Goal: Task Accomplishment & Management: Use online tool/utility

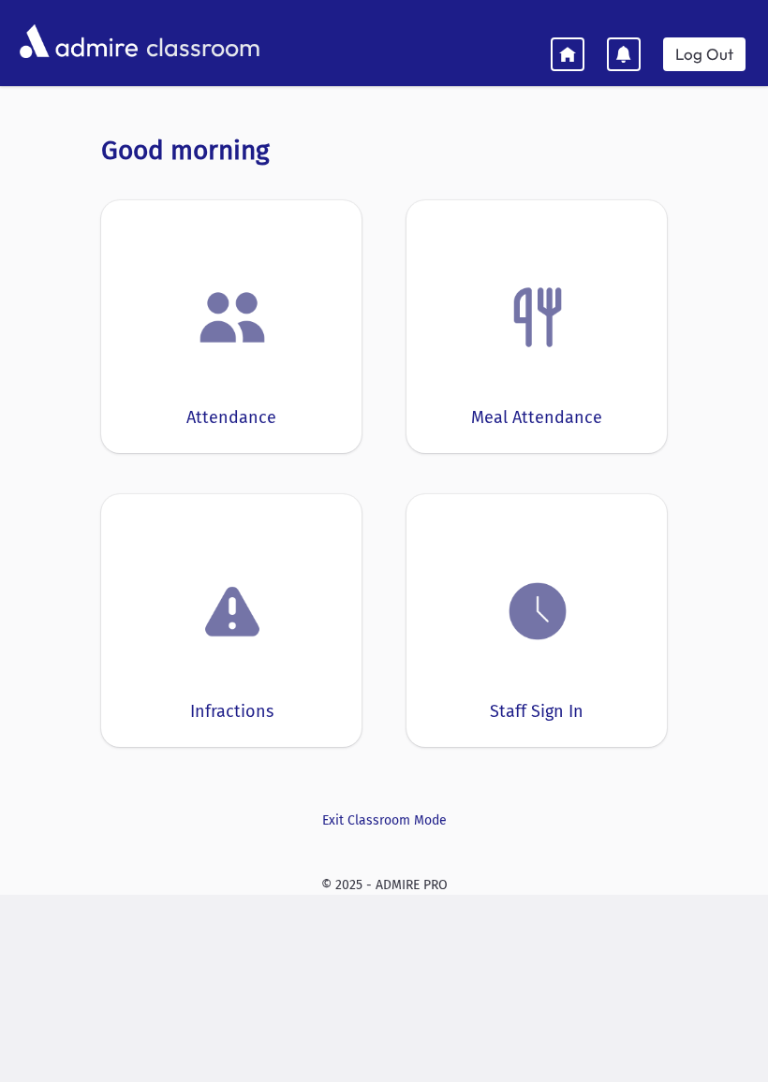
click at [526, 645] on img at bounding box center [537, 611] width 71 height 71
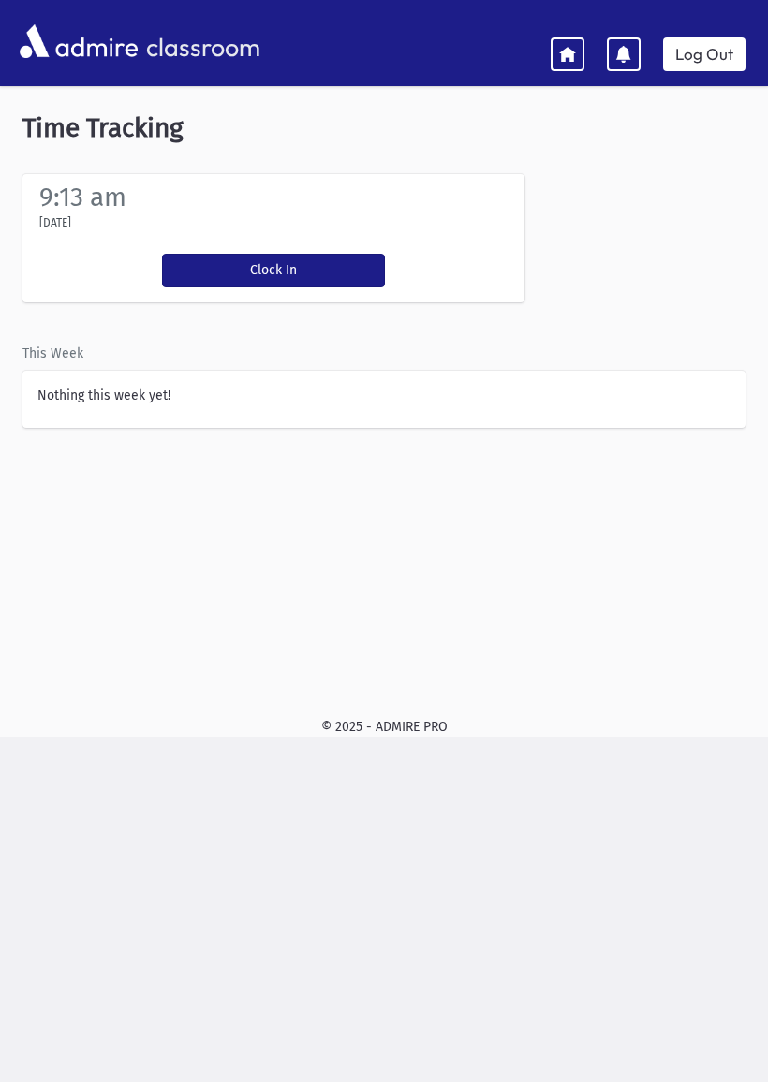
click at [293, 264] on button "Clock In" at bounding box center [273, 271] width 223 height 34
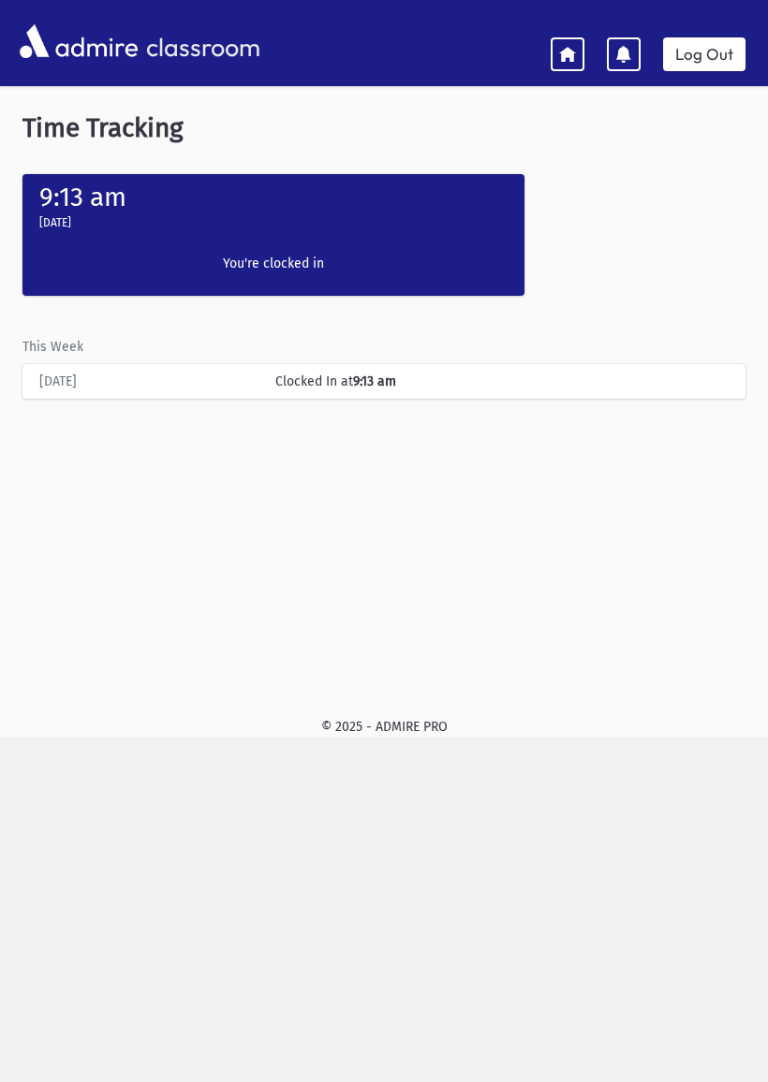
click at [564, 51] on icon at bounding box center [567, 53] width 17 height 17
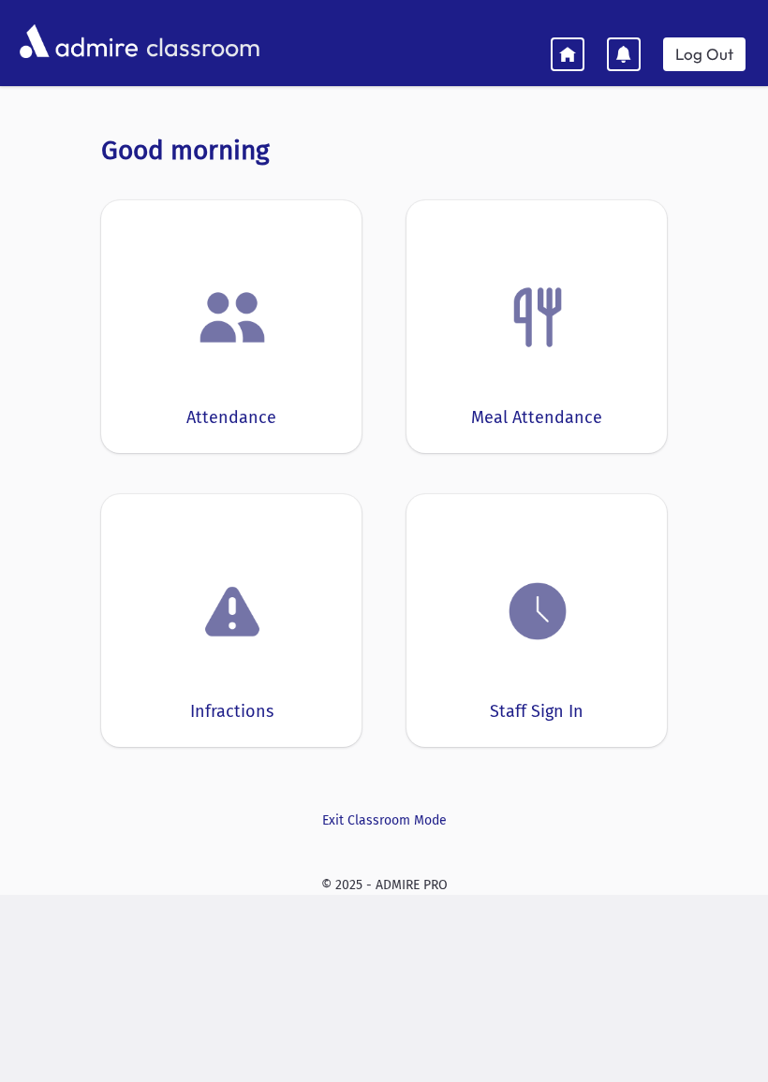
click at [236, 361] on div "Attendance" at bounding box center [231, 326] width 260 height 253
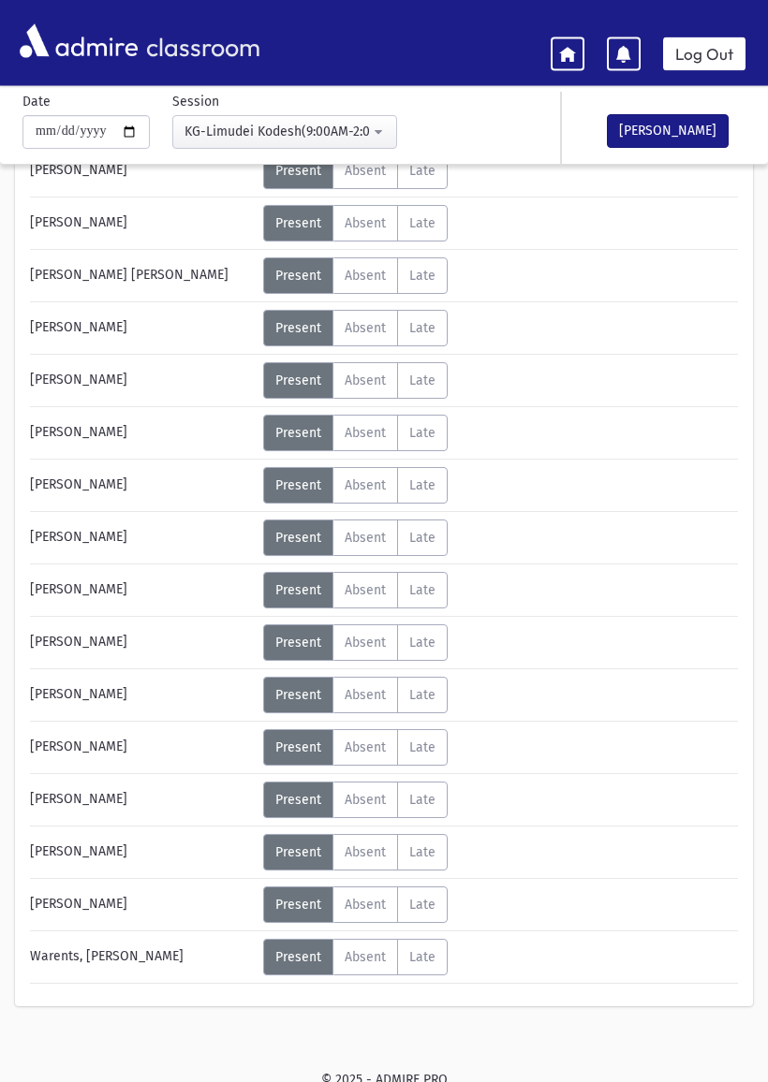
scroll to position [320, 0]
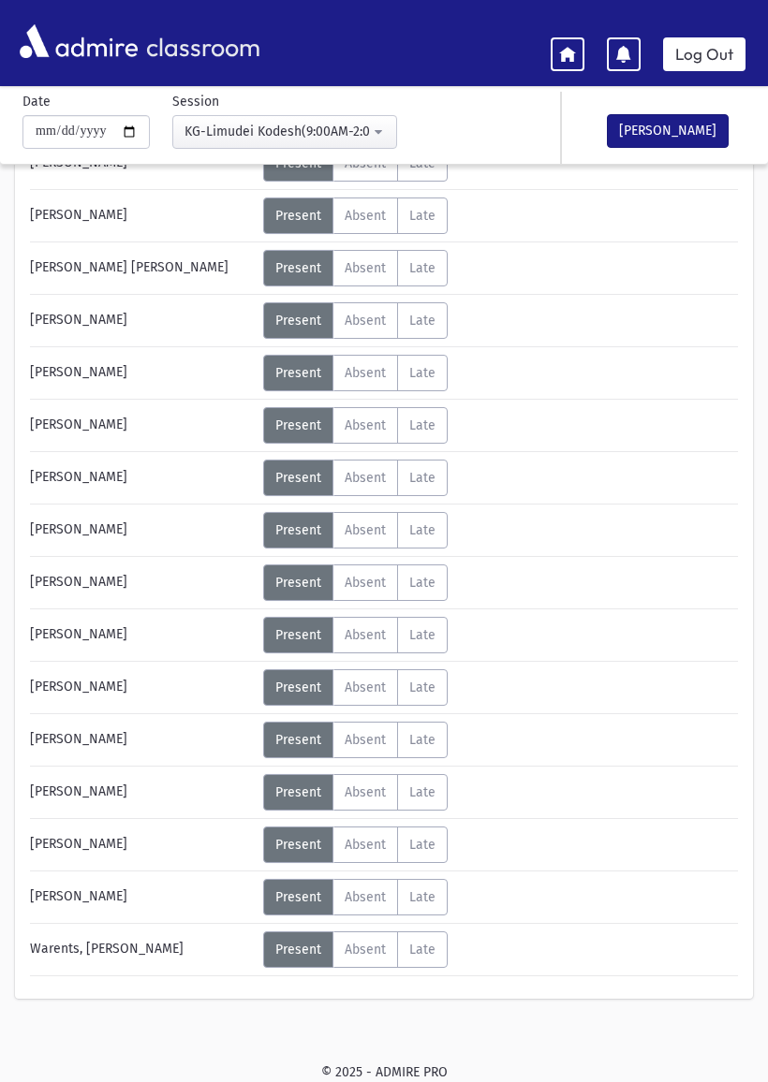
click at [367, 209] on span "Absent" at bounding box center [364, 216] width 41 height 16
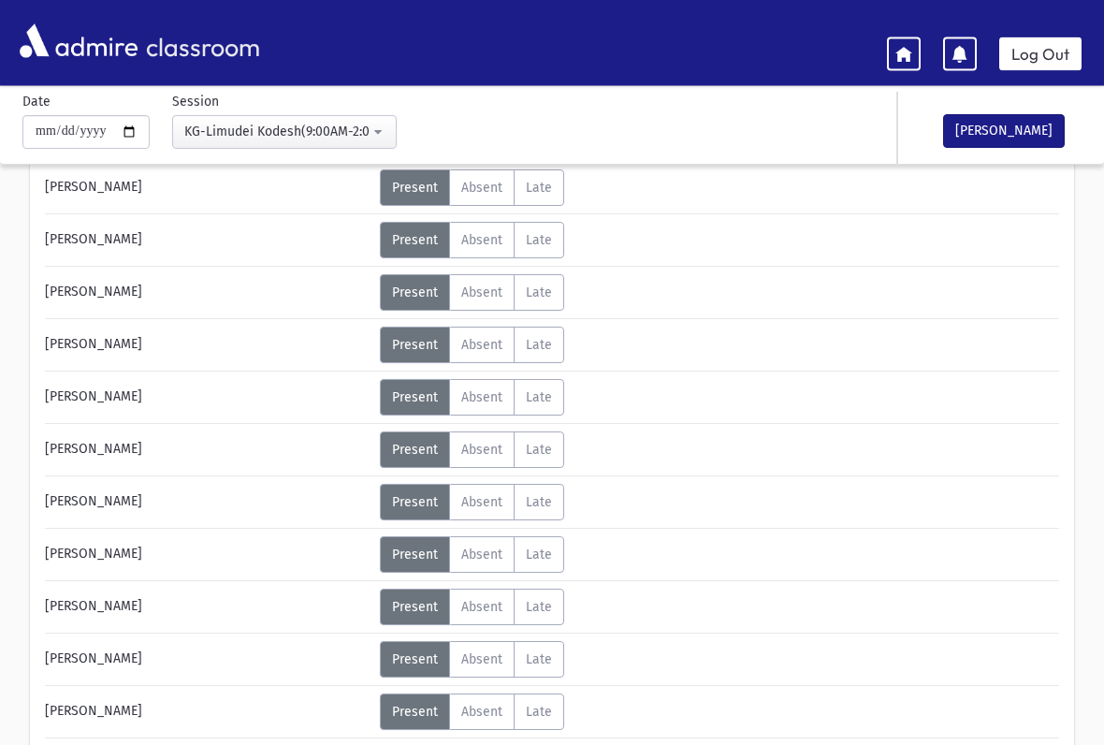
scroll to position [523, 0]
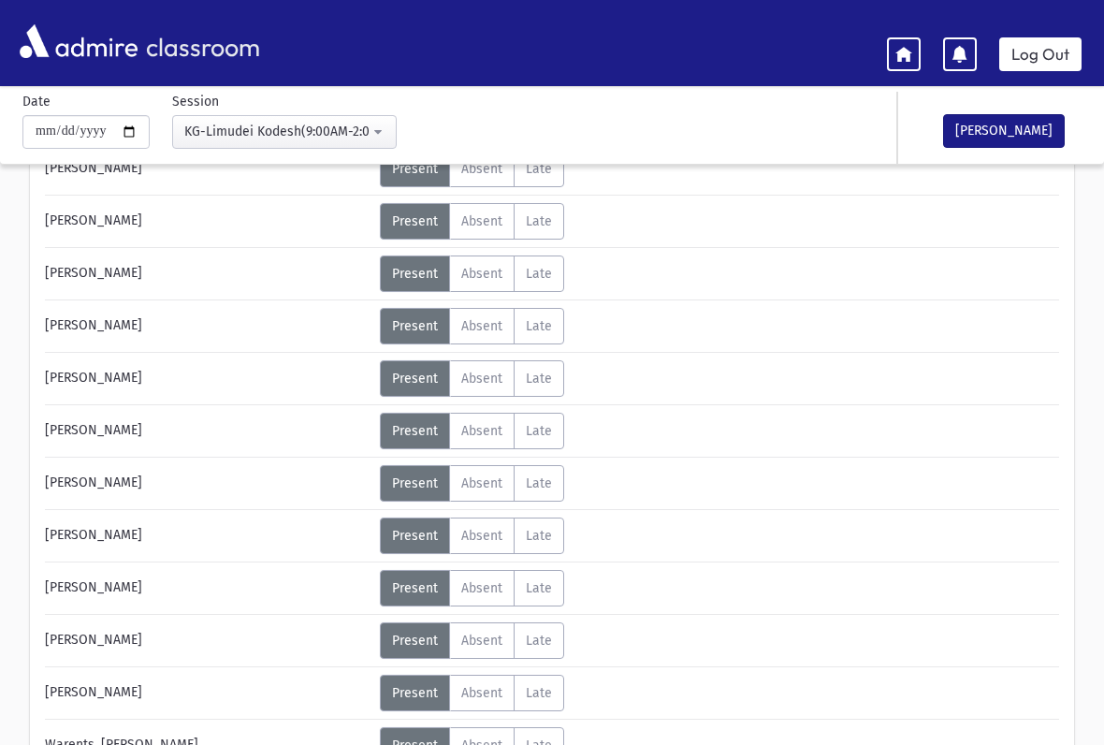
click at [484, 584] on span "Absent" at bounding box center [481, 588] width 41 height 16
click at [767, 120] on button "[PERSON_NAME]" at bounding box center [1005, 131] width 122 height 34
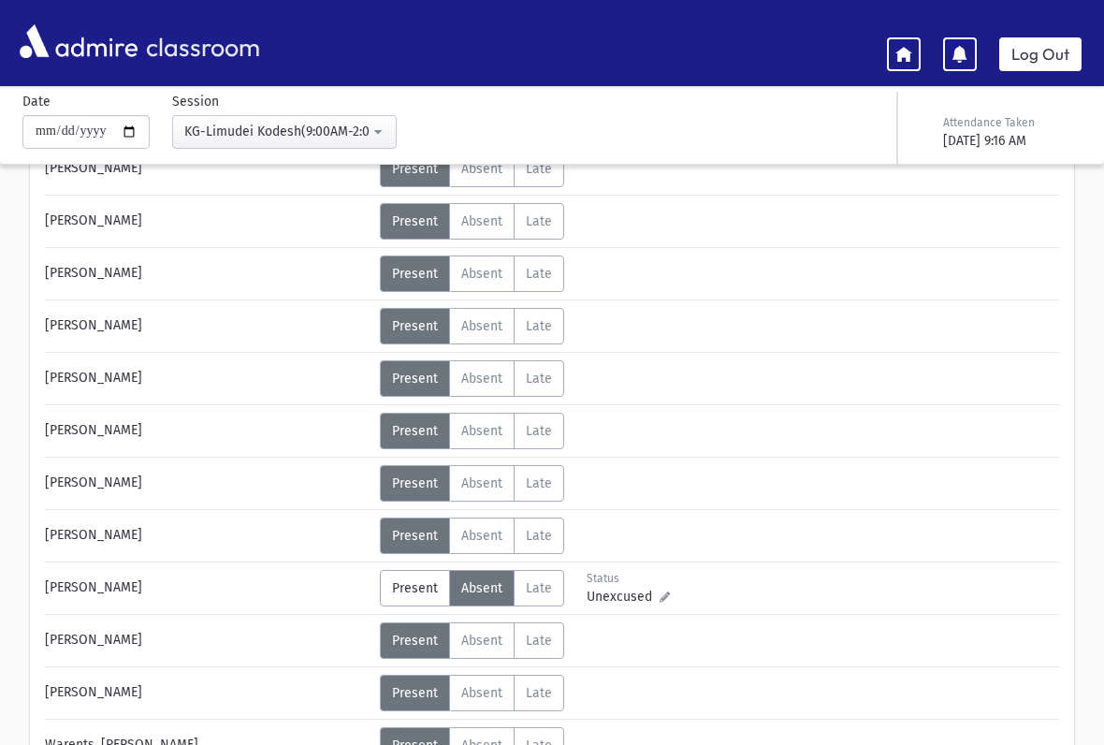
click at [767, 48] on icon at bounding box center [904, 53] width 17 height 17
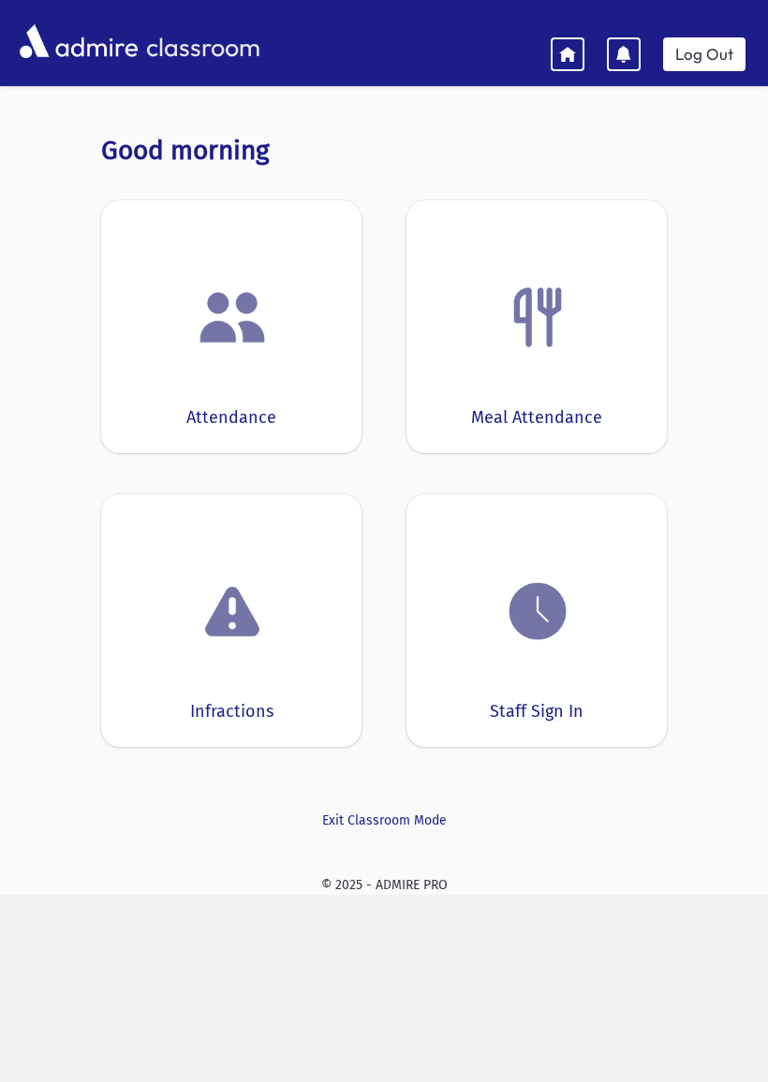
click at [180, 671] on div "Infractions" at bounding box center [231, 620] width 260 height 253
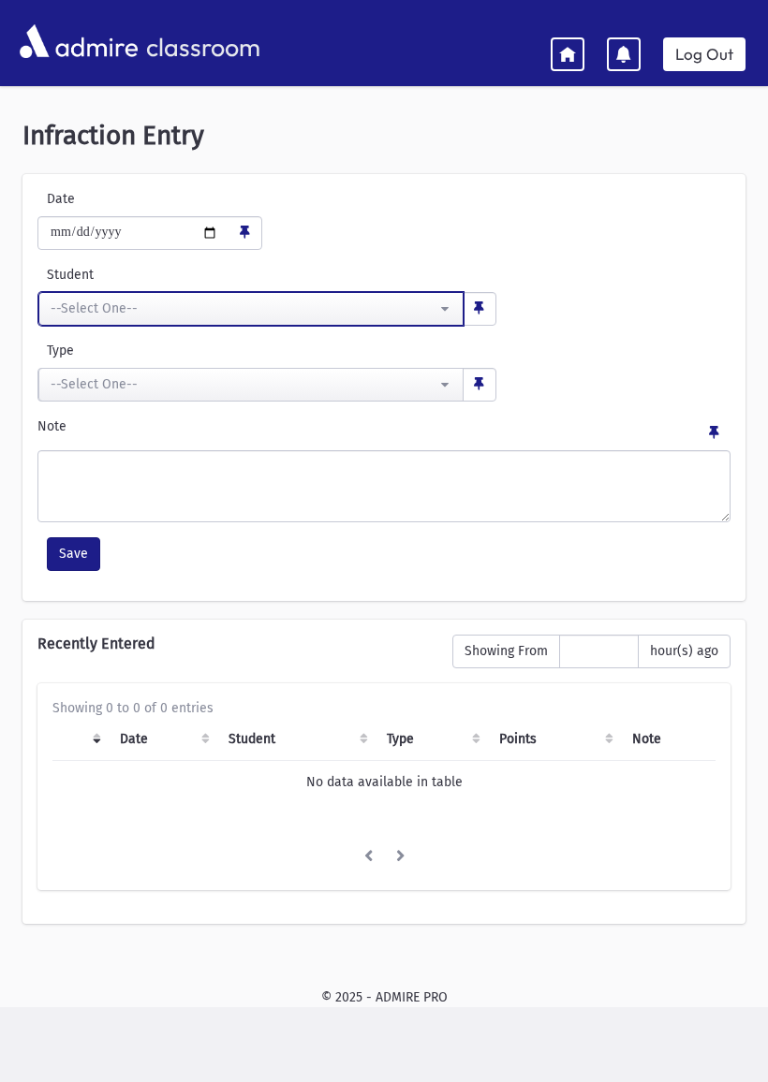
click at [65, 302] on div "--Select One--" at bounding box center [244, 309] width 386 height 20
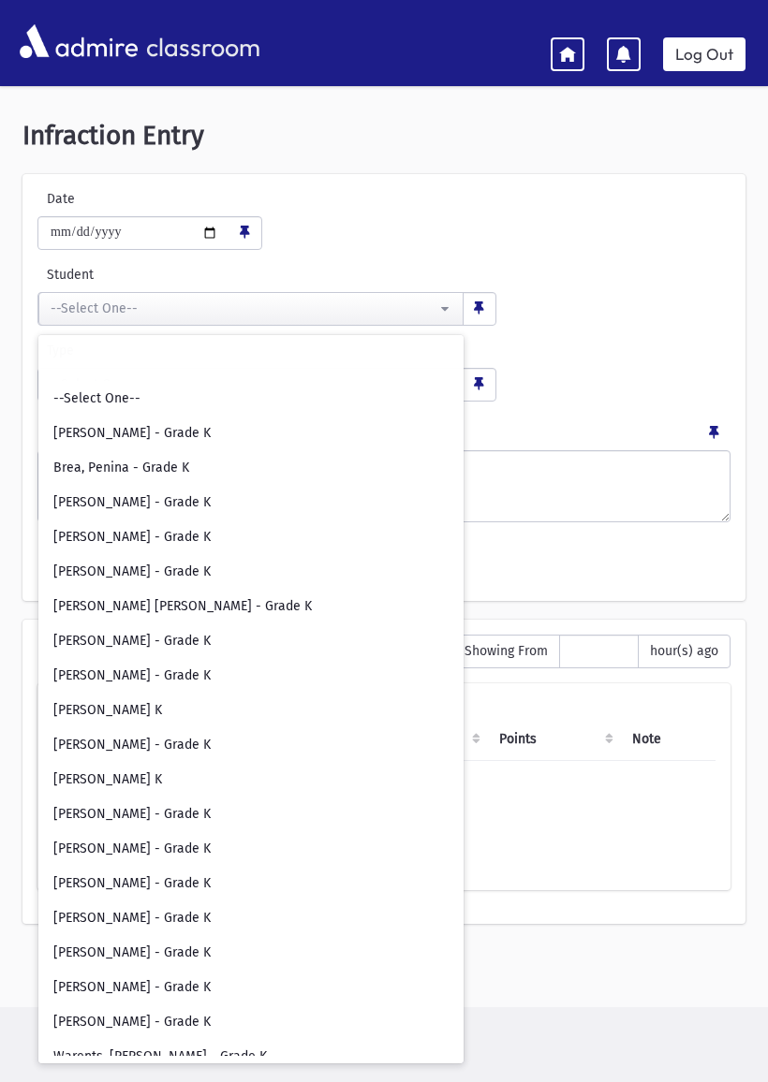
click at [530, 271] on div "**********" at bounding box center [384, 295] width 702 height 61
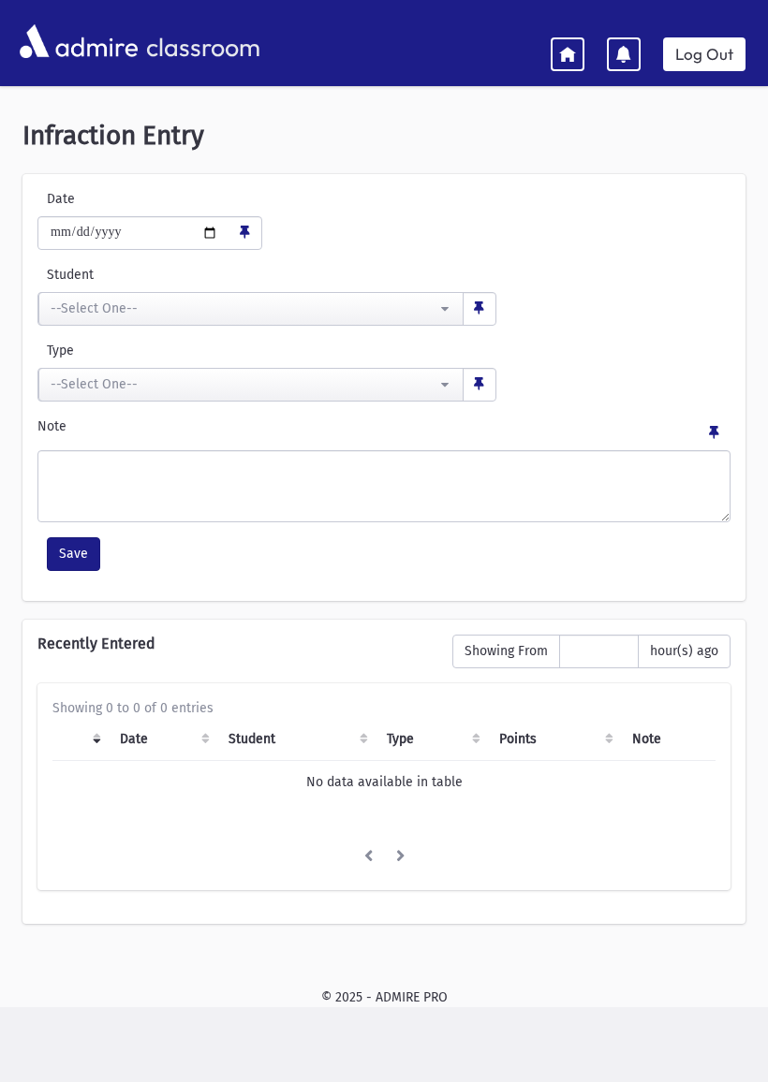
click at [564, 54] on icon at bounding box center [567, 53] width 17 height 17
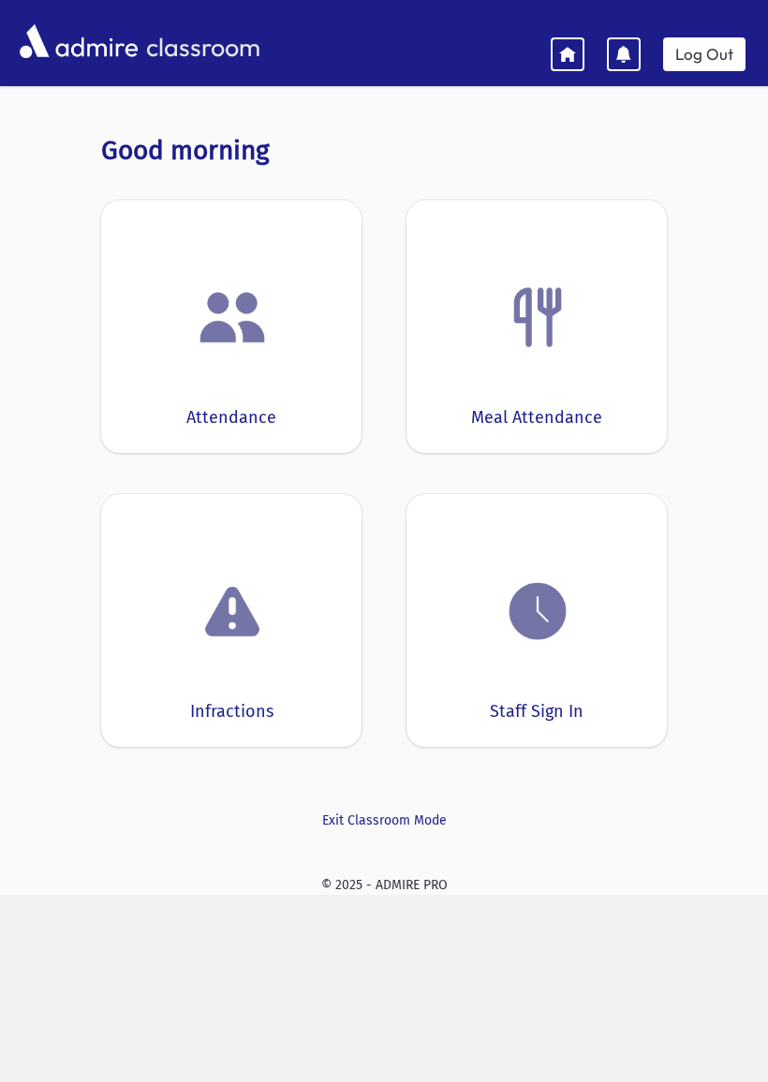
click at [619, 368] on div "Meal Attendance" at bounding box center [536, 326] width 260 height 253
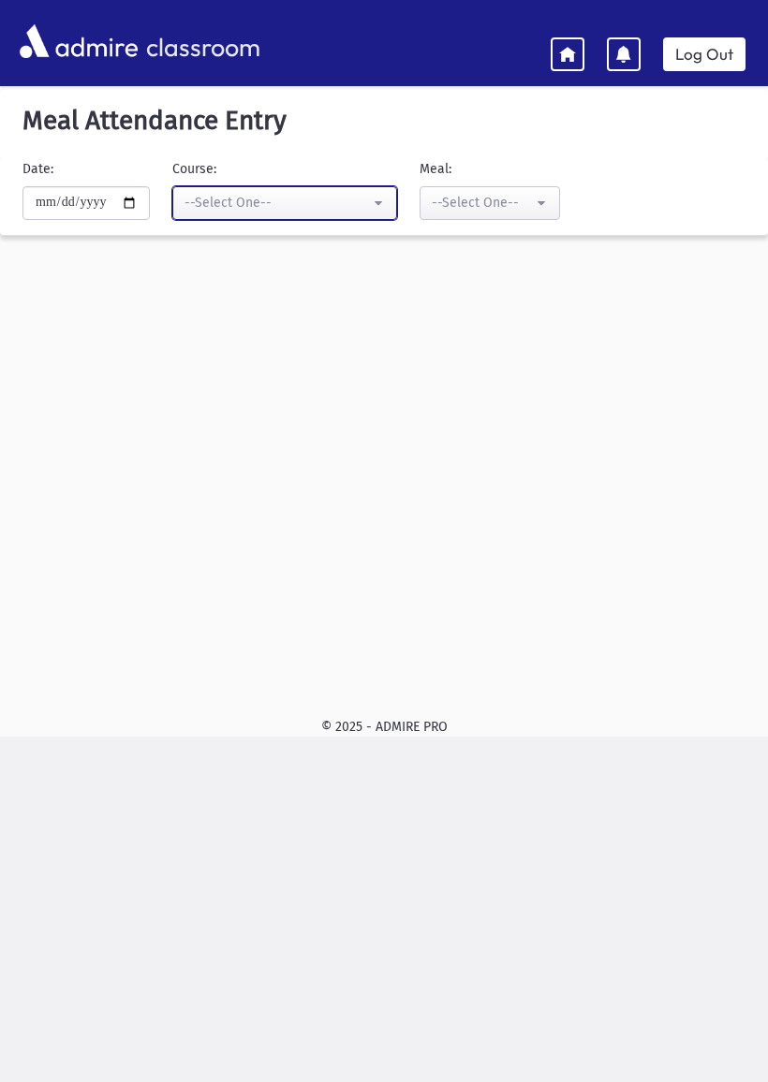
click at [208, 201] on div "--Select One--" at bounding box center [276, 203] width 185 height 20
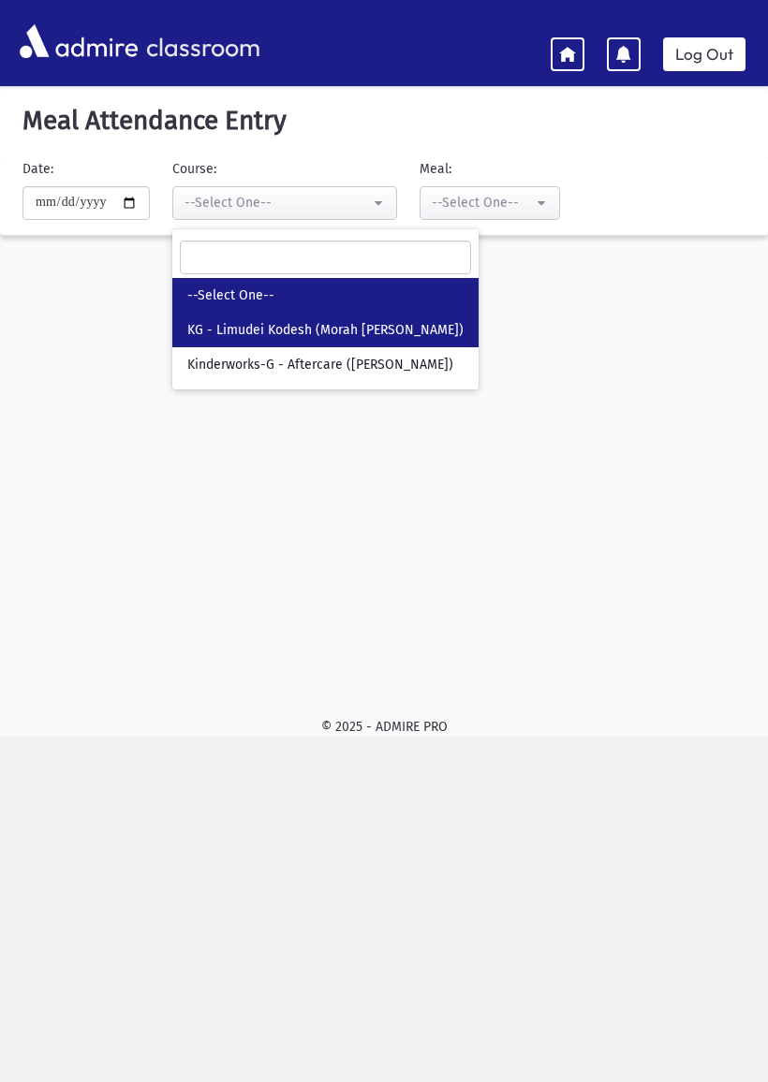
click at [187, 327] on span "KG - Limudei Kodesh (Morah [PERSON_NAME])" at bounding box center [325, 330] width 276 height 19
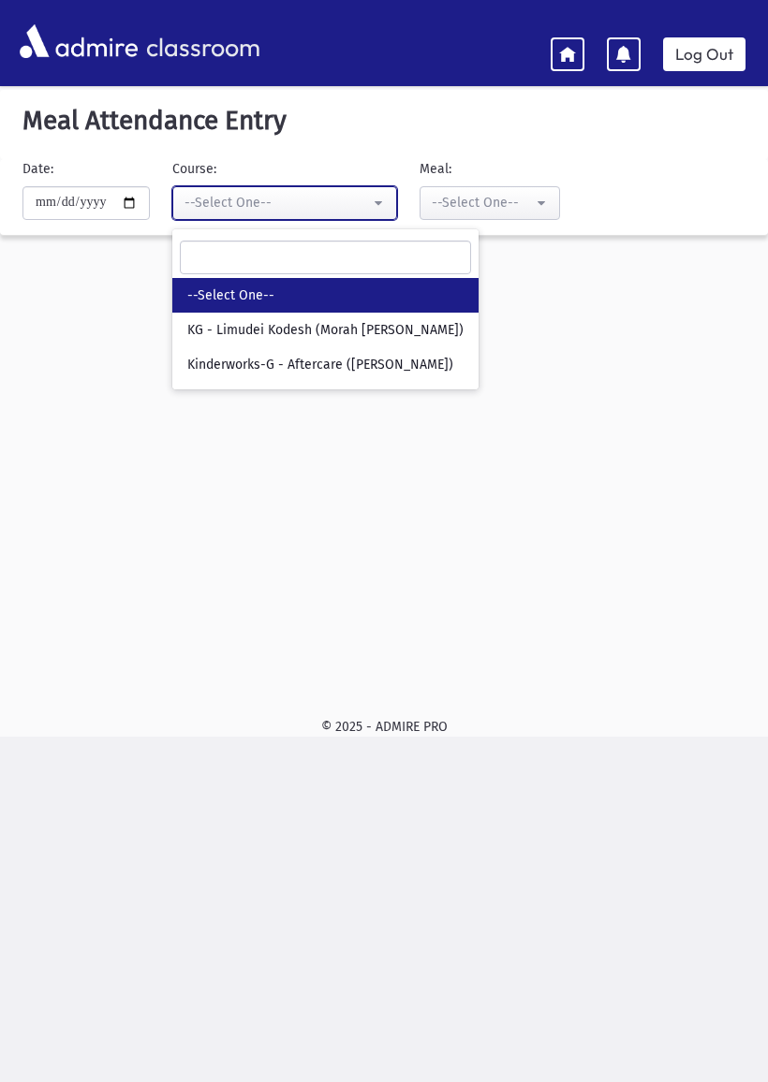
select select "***"
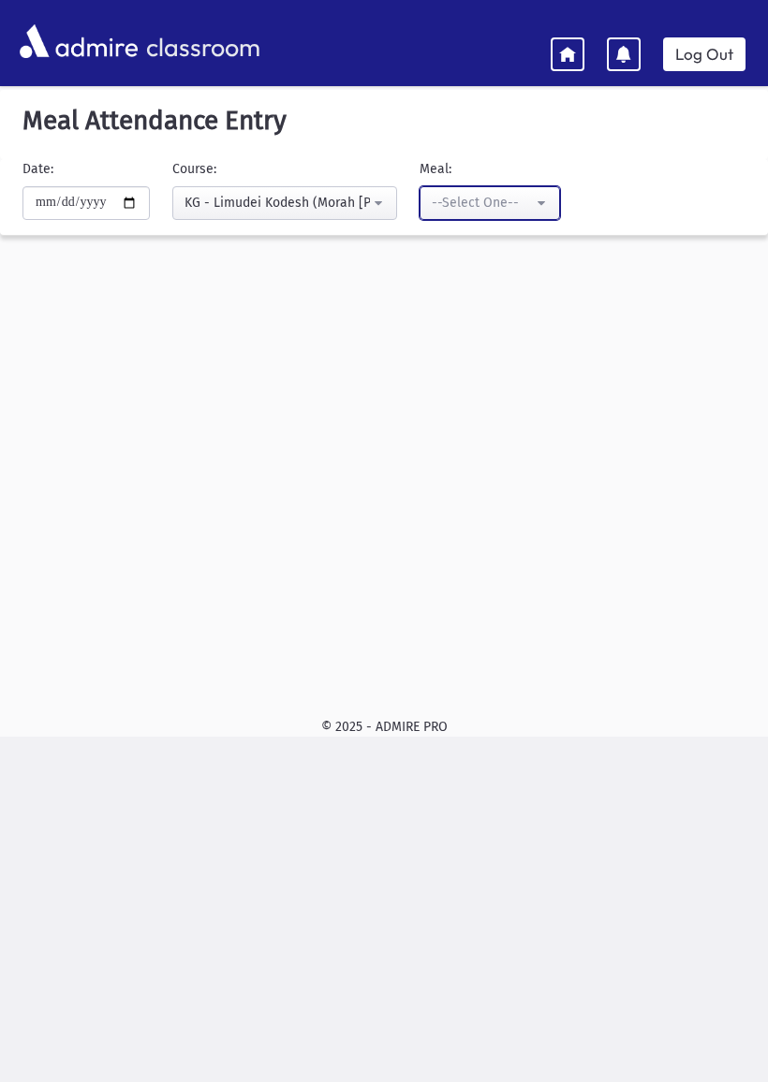
click at [427, 187] on button "--Select One--" at bounding box center [489, 203] width 140 height 34
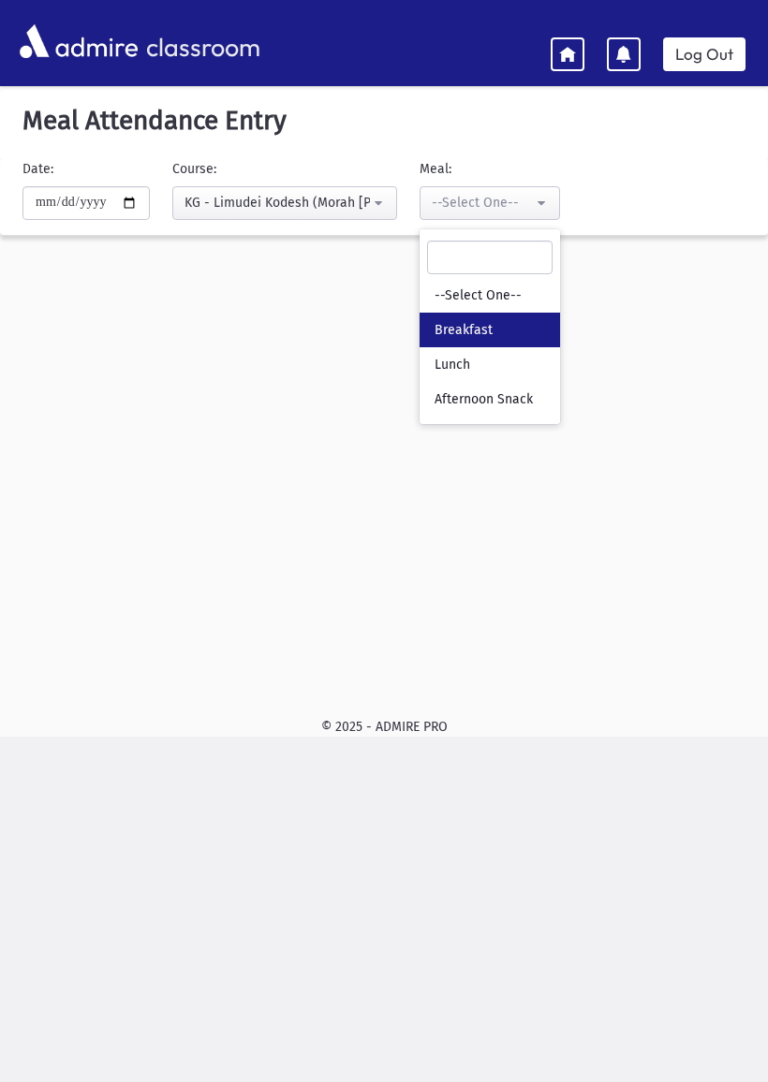
click at [419, 315] on link "Breakfast" at bounding box center [489, 330] width 140 height 35
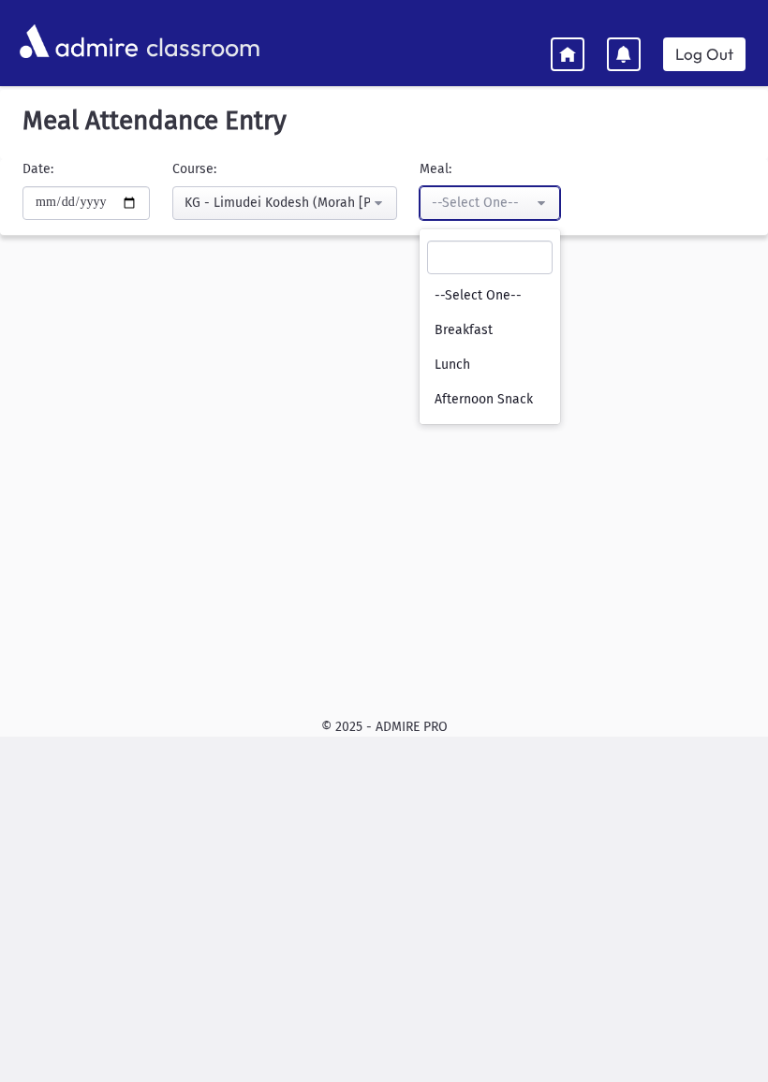
select select "*"
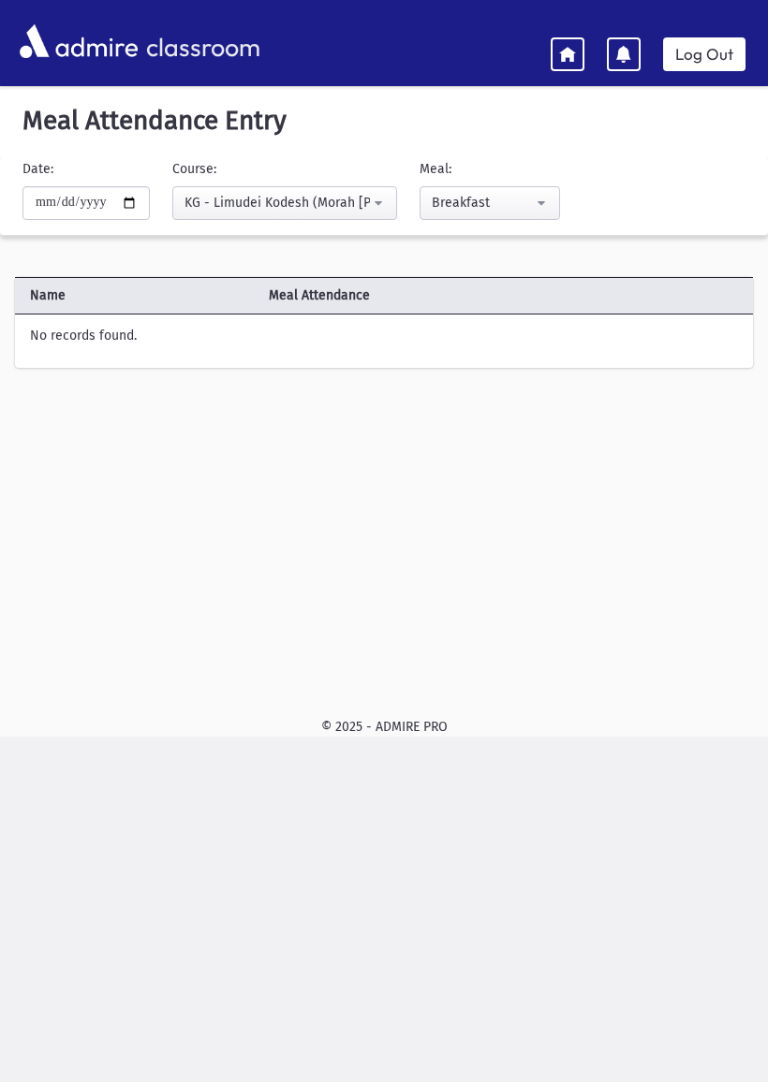
click at [567, 45] on icon at bounding box center [567, 53] width 17 height 17
